Goal: Transaction & Acquisition: Purchase product/service

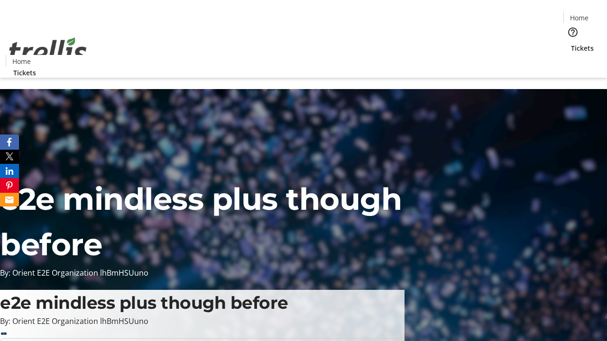
click at [571, 43] on span "Tickets" at bounding box center [582, 48] width 23 height 10
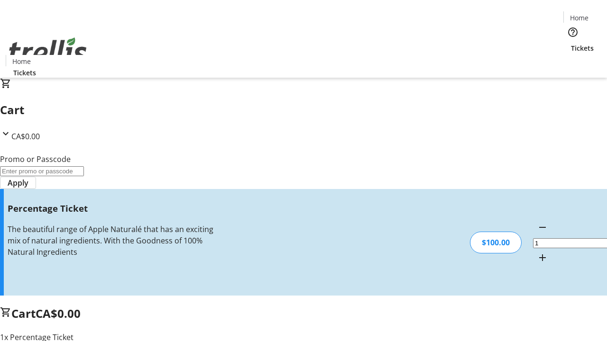
type input "FOO"
